Goal: Information Seeking & Learning: Learn about a topic

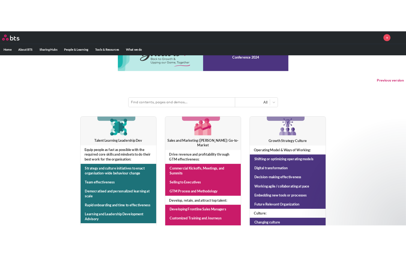
scroll to position [82, 0]
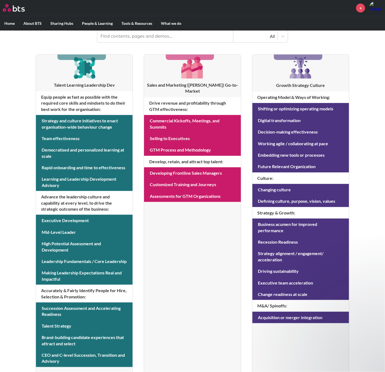
drag, startPoint x: 260, startPoint y: 18, endPoint x: 173, endPoint y: 266, distance: 262.7
click at [173, 248] on li "Sales and Marketing ([PERSON_NAME]) Go-to-Market Drive revenue and profitabilit…" at bounding box center [192, 216] width 97 height 324
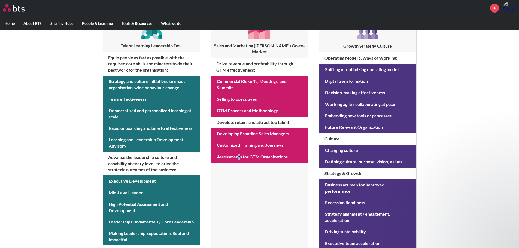
scroll to position [122, 0]
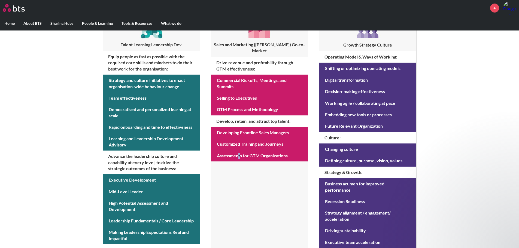
click at [246, 181] on li "Sales and Marketing (SAM) Go-to-Market Drive revenue and profitability through …" at bounding box center [259, 176] width 97 height 324
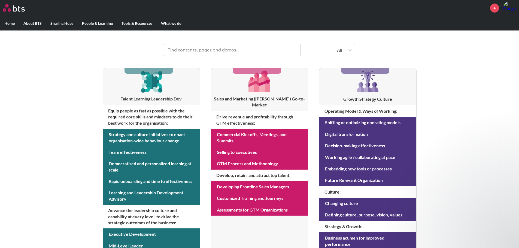
scroll to position [68, 0]
click at [54, 129] on div "MENU + Home About BTS Who we are How we work: Policies, Toolkits and Guidance I…" at bounding box center [259, 165] width 519 height 467
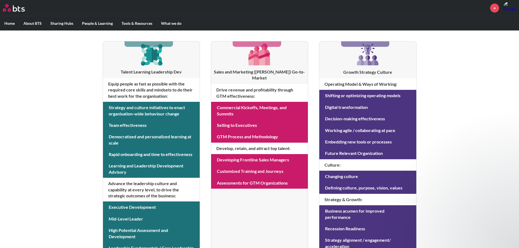
scroll to position [122, 0]
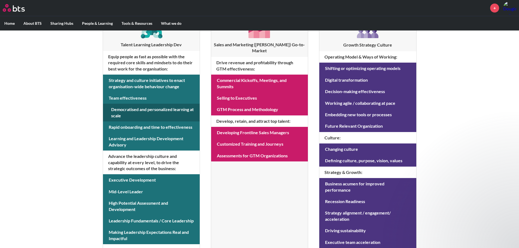
click at [143, 111] on link at bounding box center [151, 113] width 97 height 18
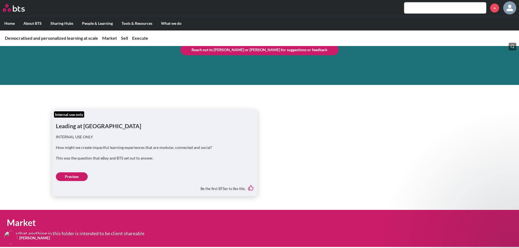
scroll to position [55, 0]
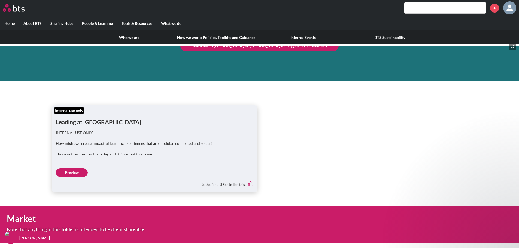
click at [27, 23] on label "About BTS" at bounding box center [32, 23] width 27 height 14
click at [0, 0] on input "About BTS" at bounding box center [0, 0] width 0 height 0
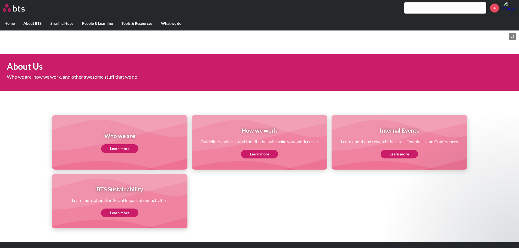
click at [341, 209] on ul "Who we are Learn more How we work Guidelines, policies, and tookits that will m…" at bounding box center [259, 171] width 415 height 113
click at [117, 148] on link "Learn more" at bounding box center [119, 148] width 37 height 9
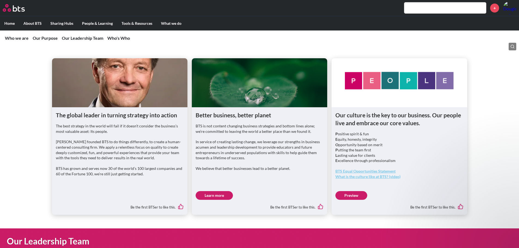
scroll to position [164, 0]
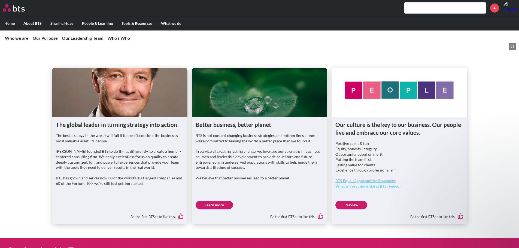
click at [114, 142] on p "The best strategy in the world will fail if it doesn’t consider the business’s …" at bounding box center [120, 138] width 128 height 11
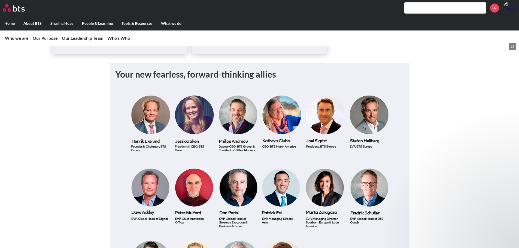
scroll to position [545, 0]
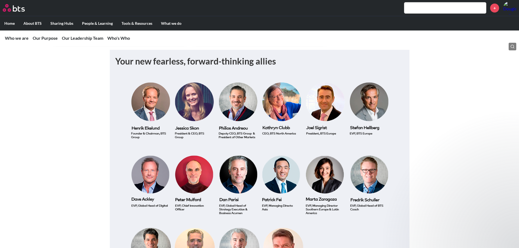
click at [286, 113] on img at bounding box center [259, 184] width 289 height 222
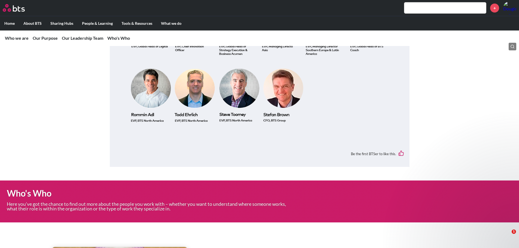
scroll to position [709, 0]
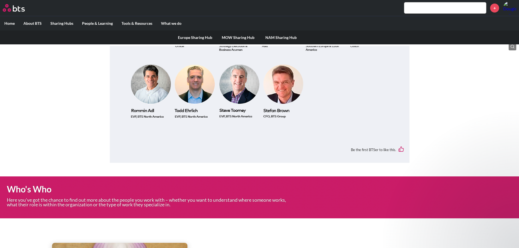
click at [60, 21] on label "Sharing Hubs" at bounding box center [62, 23] width 32 height 14
click at [0, 0] on input "Sharing Hubs" at bounding box center [0, 0] width 0 height 0
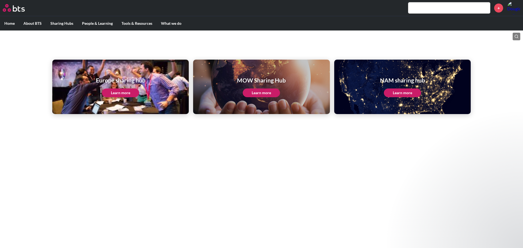
click at [406, 92] on link "Learn more" at bounding box center [402, 93] width 37 height 9
drag, startPoint x: 513, startPoint y: 9, endPoint x: 279, endPoint y: 162, distance: 279.8
click at [279, 123] on html "MENU + Home About BTS Who we are How we work: Policies, Toolkits and Guidance I…" at bounding box center [261, 61] width 523 height 123
click at [398, 92] on link "Learn more" at bounding box center [402, 93] width 37 height 9
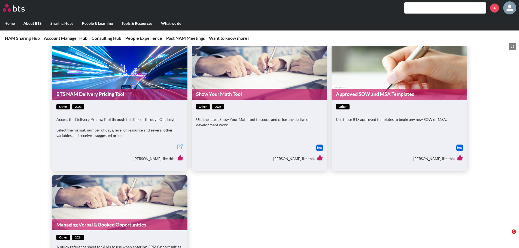
scroll to position [245, 0]
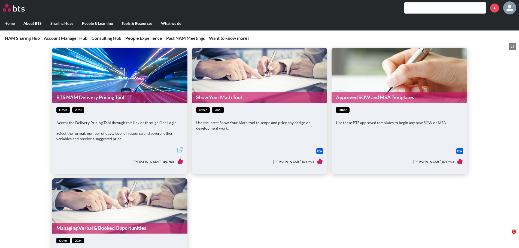
click at [119, 125] on p "Access the Delivery Pricing Tool through this link or through One Login." at bounding box center [119, 122] width 127 height 5
click at [107, 95] on link "BTS NAM Delivery Pricing Tool" at bounding box center [119, 97] width 135 height 11
click at [235, 97] on link "Show Your Math Tool" at bounding box center [259, 97] width 135 height 11
click at [352, 97] on link "Approved SOW and MSA Templates" at bounding box center [399, 97] width 135 height 11
click at [383, 98] on link "Approved SOW and MSA Templates" at bounding box center [399, 97] width 135 height 11
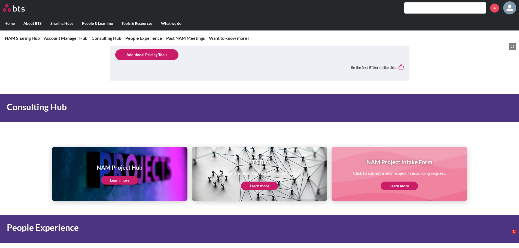
scroll to position [572, 0]
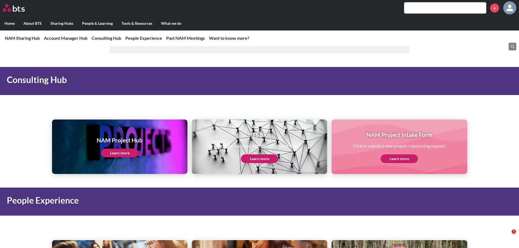
click at [511, 9] on img at bounding box center [509, 7] width 13 height 13
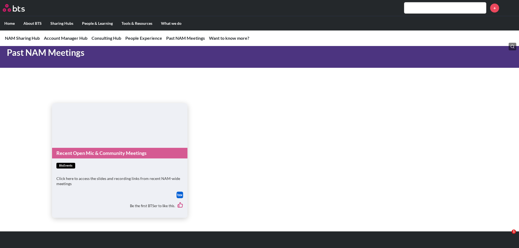
scroll to position [1145, 0]
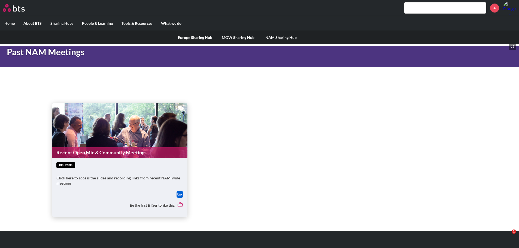
click at [65, 23] on label "Sharing Hubs" at bounding box center [62, 23] width 32 height 14
click at [0, 0] on input "Sharing Hubs" at bounding box center [0, 0] width 0 height 0
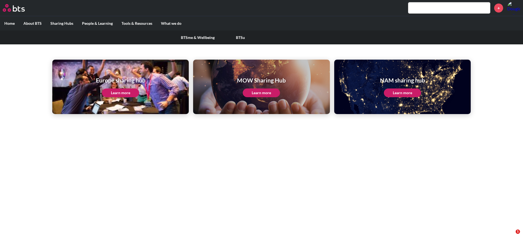
click at [99, 22] on label "People & Learning" at bounding box center [98, 23] width 40 height 14
click at [0, 0] on input "People & Learning" at bounding box center [0, 0] width 0 height 0
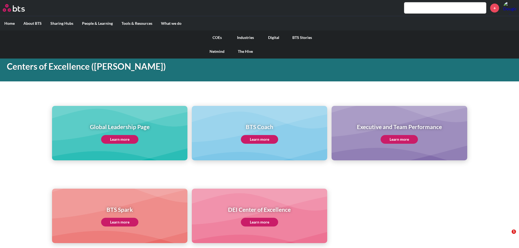
click at [251, 36] on link "Industries" at bounding box center [245, 38] width 28 height 14
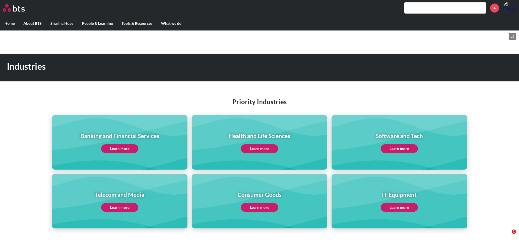
click at [258, 150] on link "Learn more" at bounding box center [259, 148] width 37 height 9
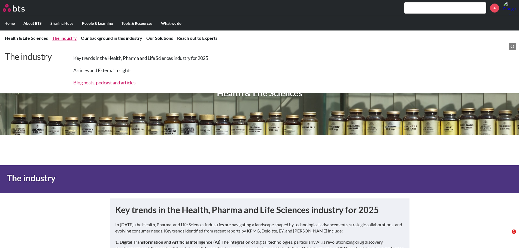
click at [77, 83] on link "Blog posts, podcast and articles" at bounding box center [104, 83] width 62 height 6
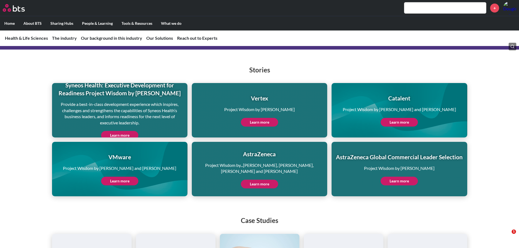
scroll to position [1387, 0]
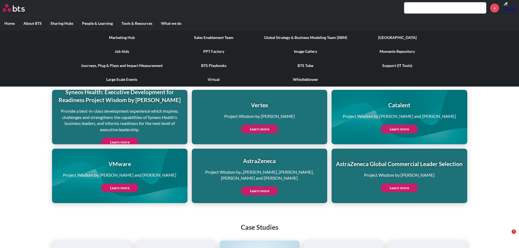
click at [304, 50] on link "Image Gallery" at bounding box center [306, 51] width 92 height 14
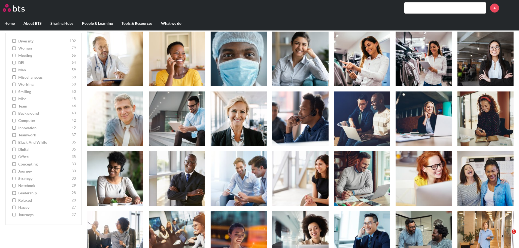
scroll to position [273, 0]
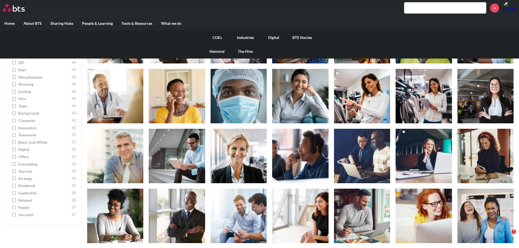
click at [217, 51] on link "Netmind" at bounding box center [217, 51] width 28 height 14
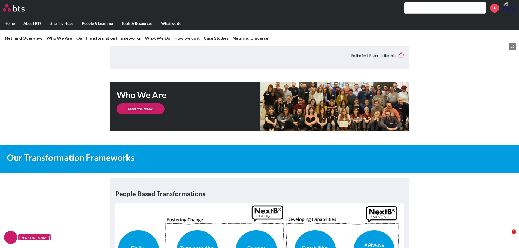
scroll to position [600, 0]
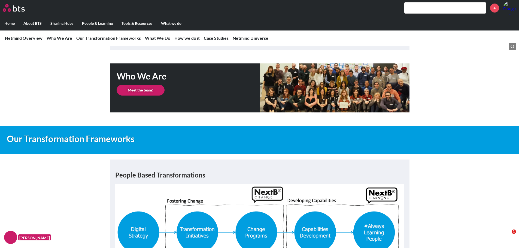
click at [138, 89] on link "Meet the team!" at bounding box center [141, 90] width 48 height 11
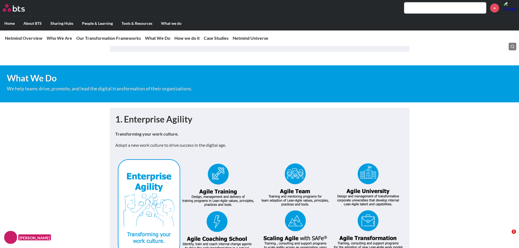
scroll to position [1008, 0]
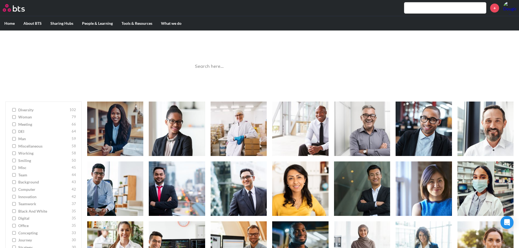
scroll to position [31, 0]
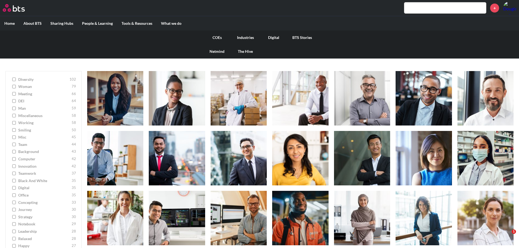
click at [248, 52] on link "The Hive" at bounding box center [245, 51] width 28 height 14
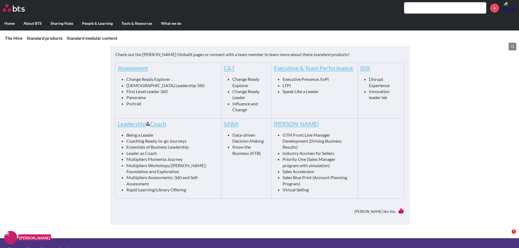
scroll to position [273, 0]
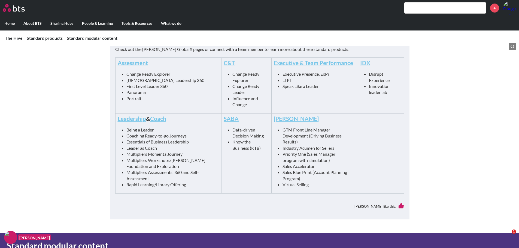
click at [274, 120] on link "SAM" at bounding box center [296, 118] width 45 height 7
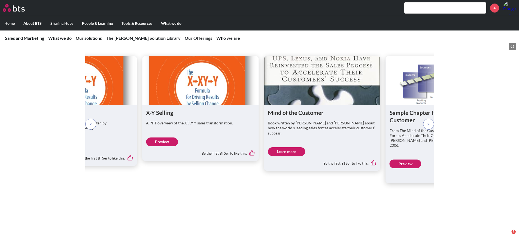
scroll to position [831, 0]
